Goal: Find specific page/section: Locate a particular part of the current website

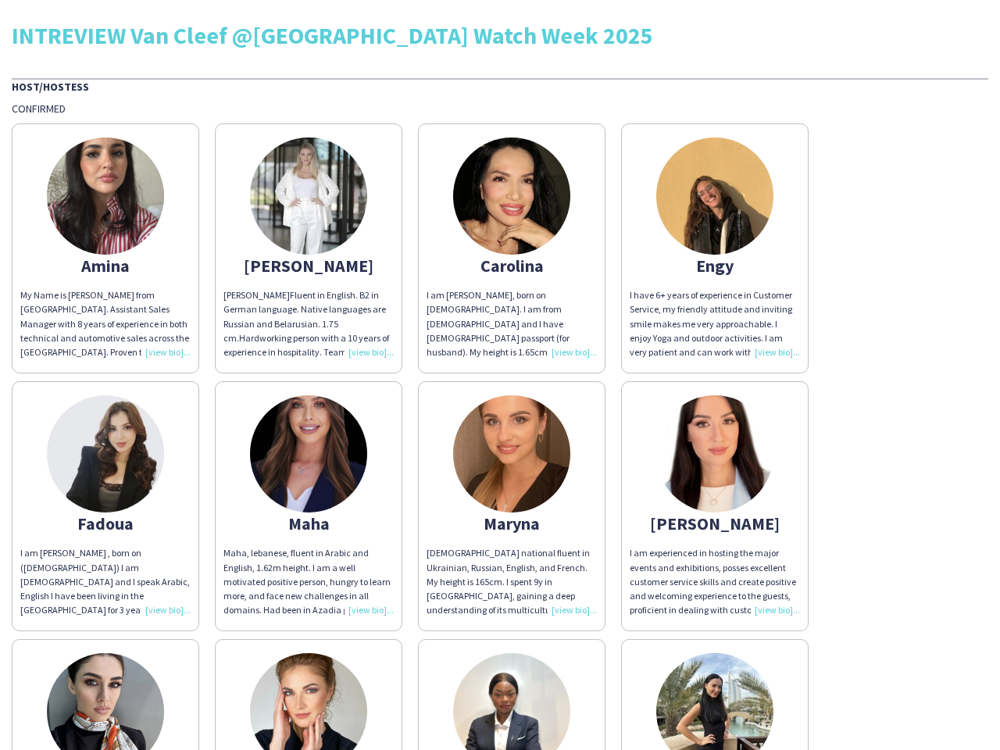
click at [500, 375] on div "[PERSON_NAME] My Name is [PERSON_NAME] from [GEOGRAPHIC_DATA]. Assistant Sales …" at bounding box center [500, 503] width 977 height 774
click at [106, 249] on img at bounding box center [105, 196] width 117 height 117
click at [309, 249] on img at bounding box center [308, 196] width 117 height 117
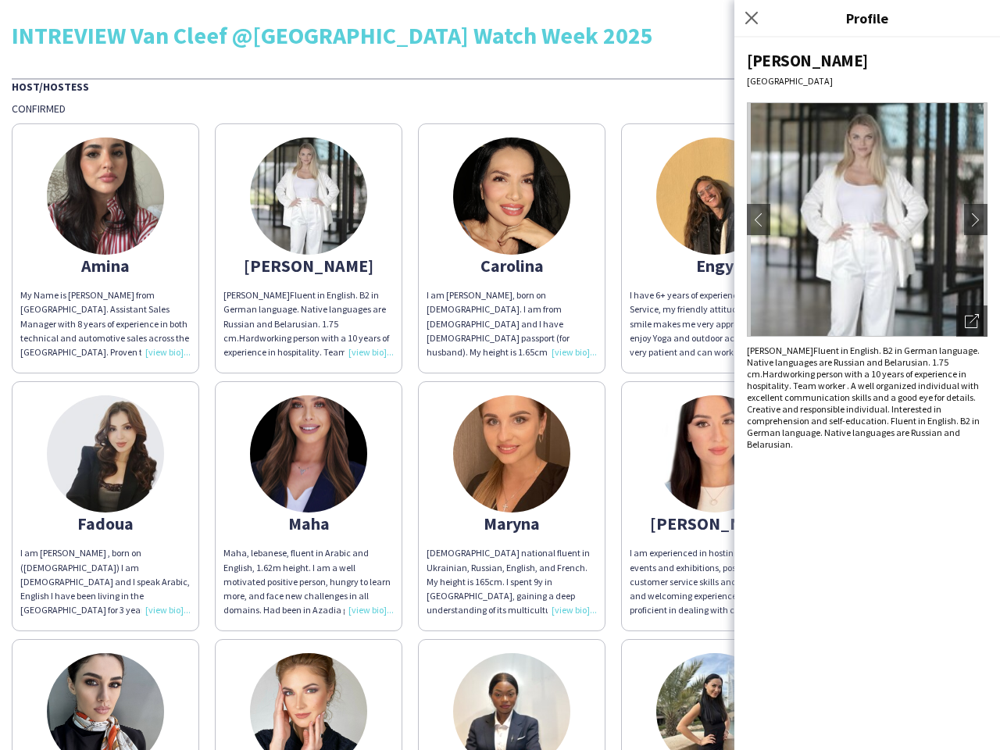
click at [512, 249] on img at bounding box center [511, 196] width 117 height 117
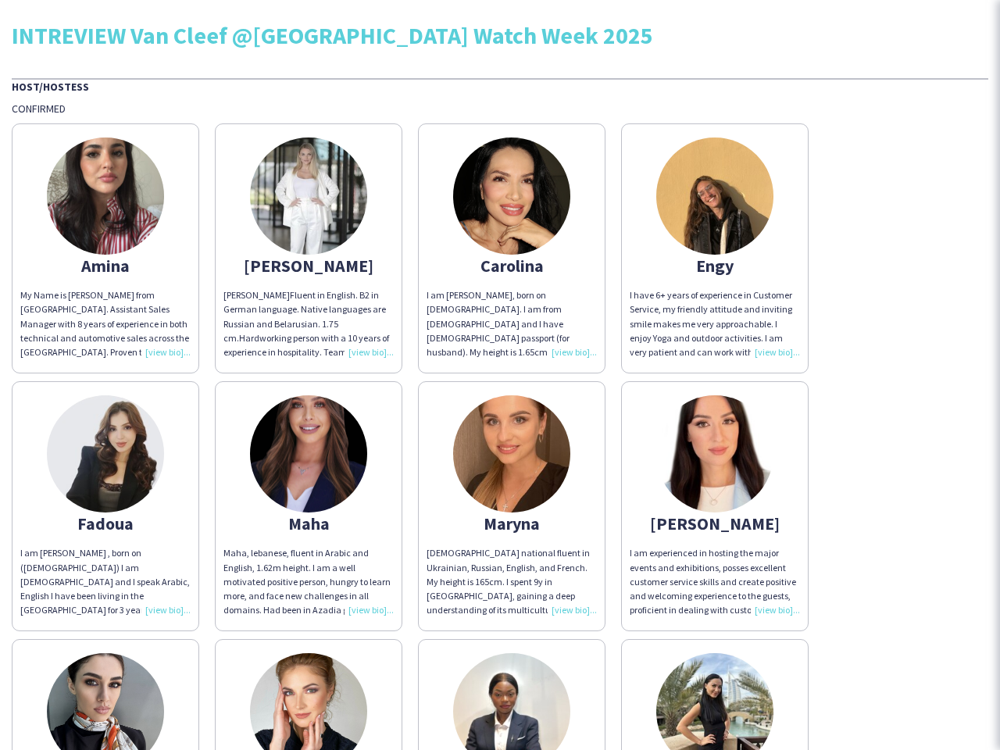
click at [715, 249] on img at bounding box center [714, 196] width 117 height 117
click at [106, 506] on img at bounding box center [105, 453] width 117 height 117
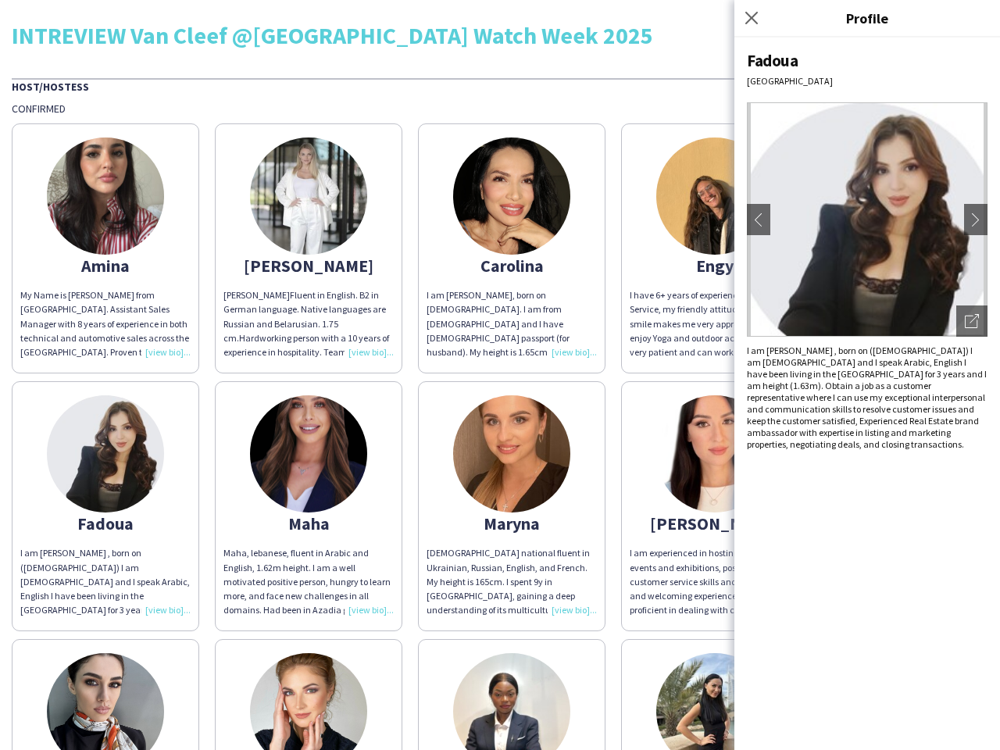
click at [309, 506] on img at bounding box center [308, 453] width 117 height 117
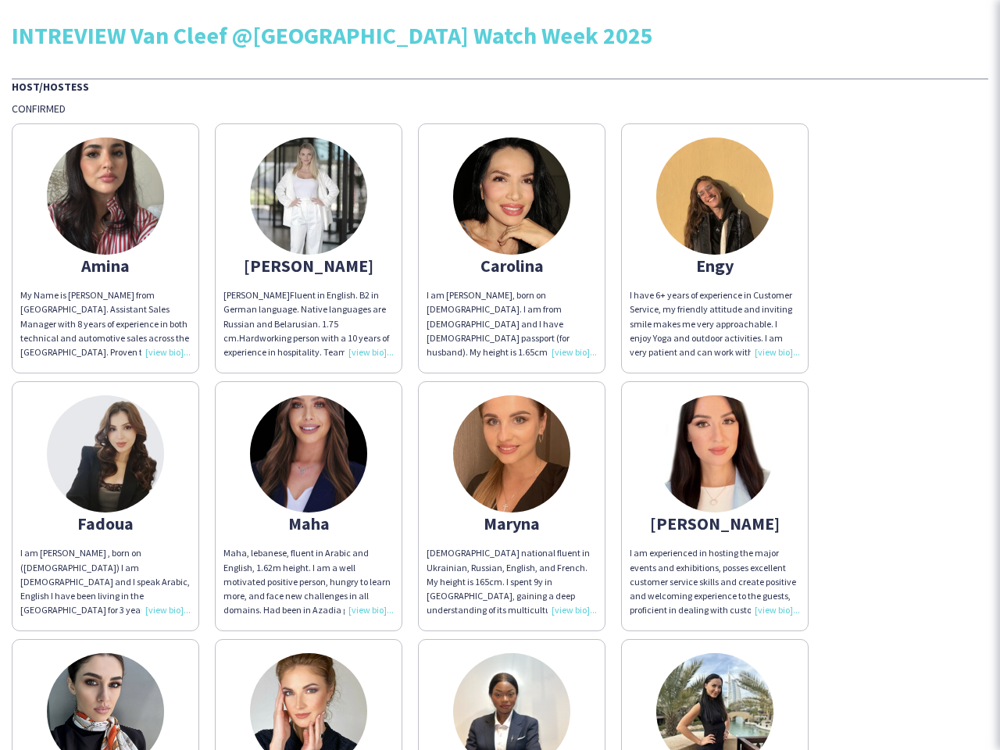
click at [512, 506] on img at bounding box center [511, 453] width 117 height 117
click at [715, 506] on img at bounding box center [714, 453] width 117 height 117
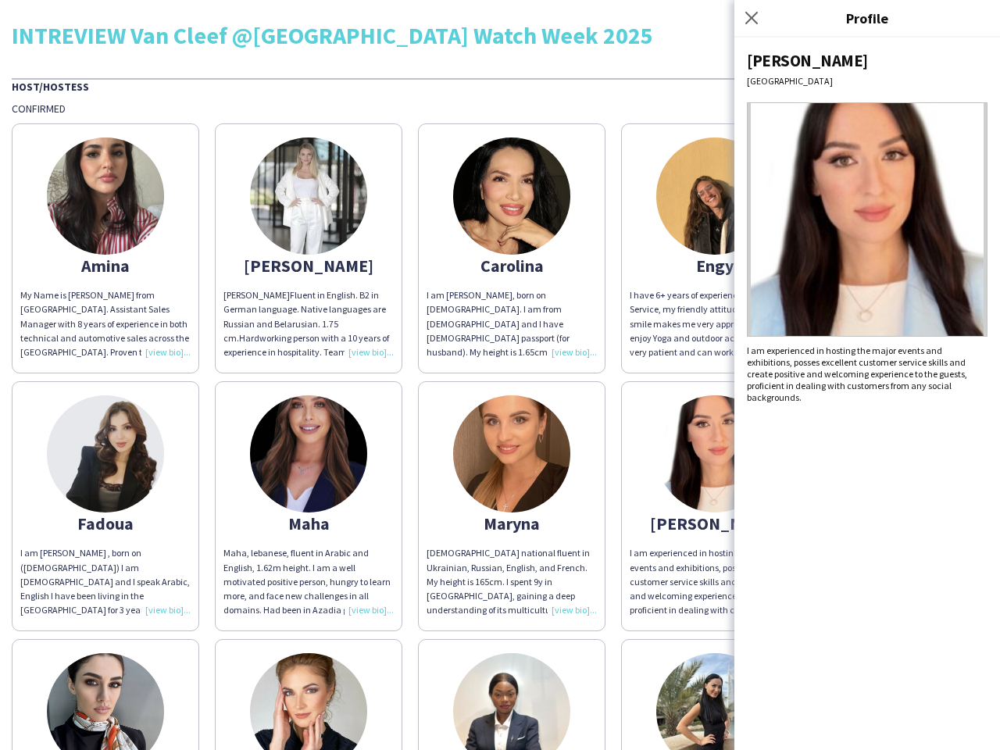
click at [106, 695] on img at bounding box center [105, 711] width 117 height 117
